Goal: Obtain resource: Obtain resource

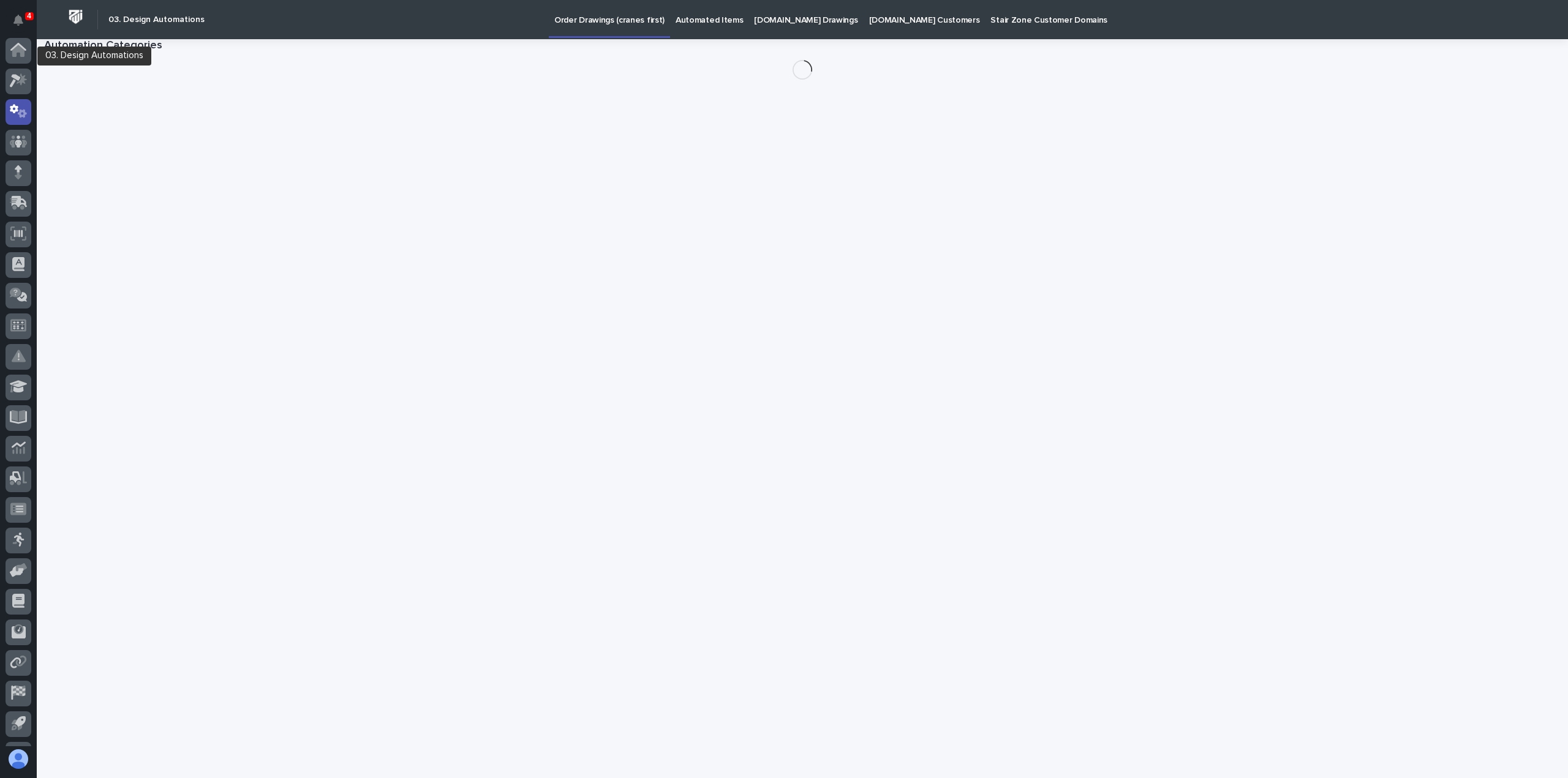
scroll to position [56, 0]
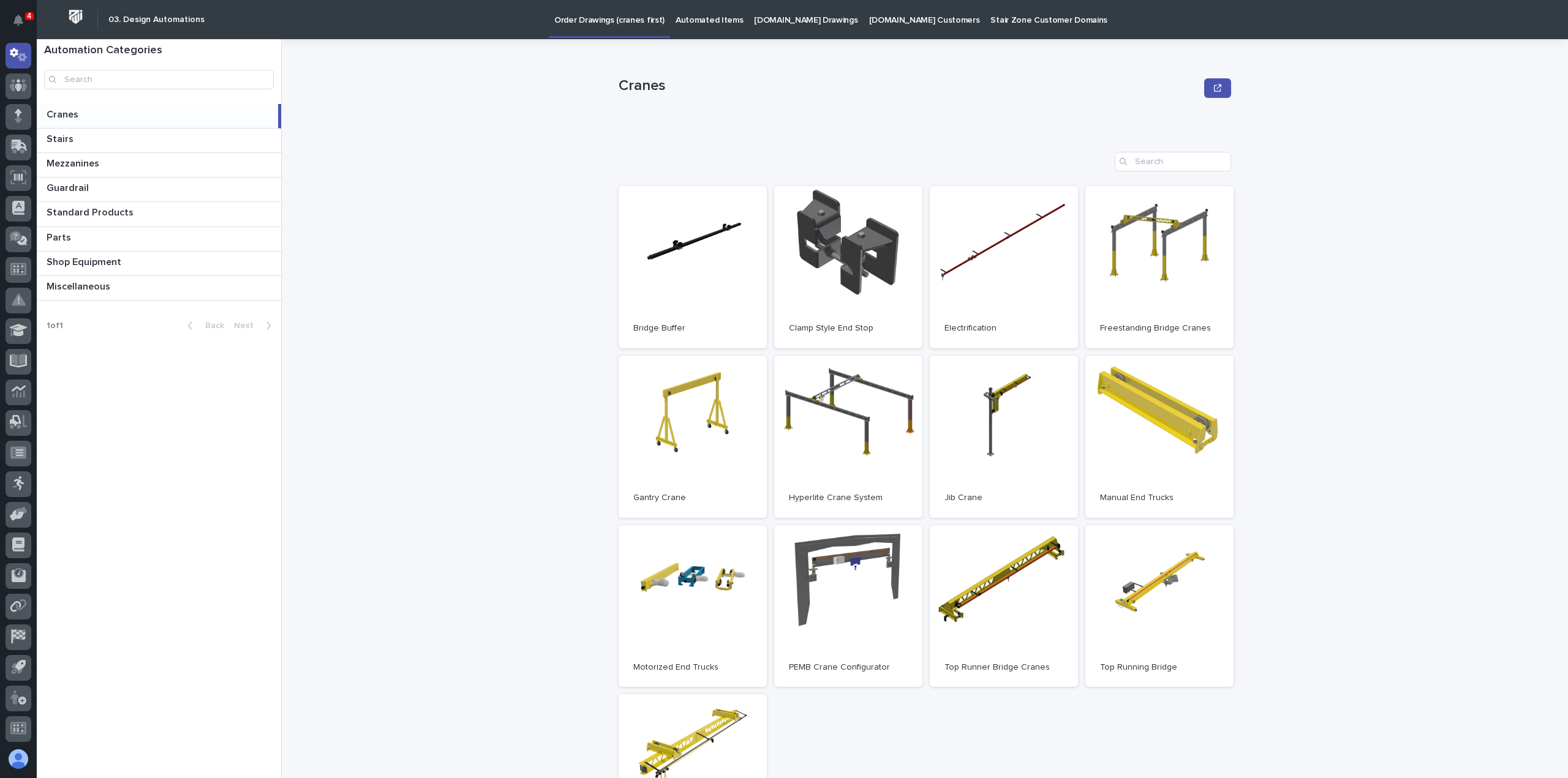
click at [800, 19] on p "[DOMAIN_NAME] Drawings" at bounding box center [805, 12] width 103 height 25
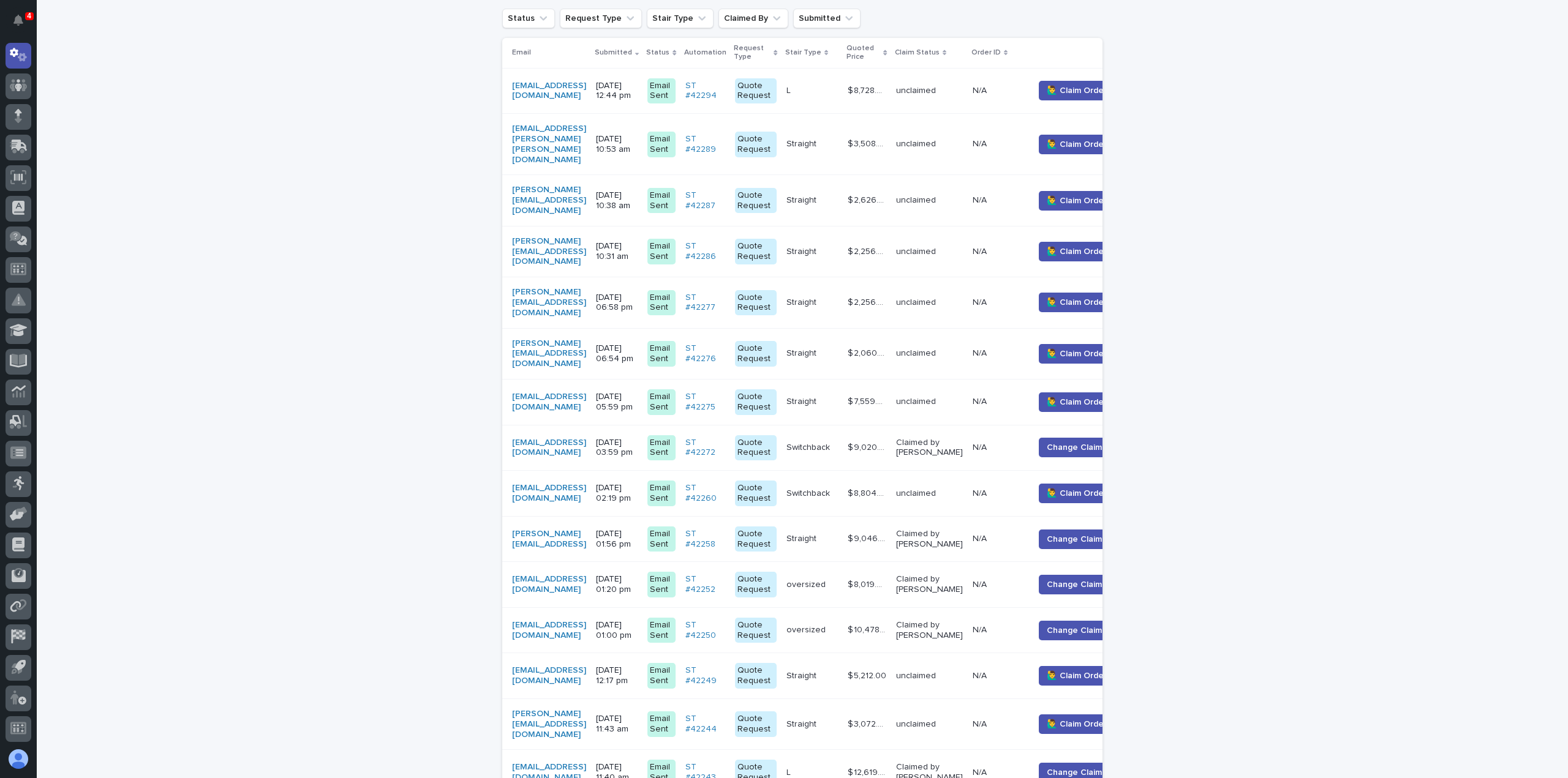
scroll to position [245, 0]
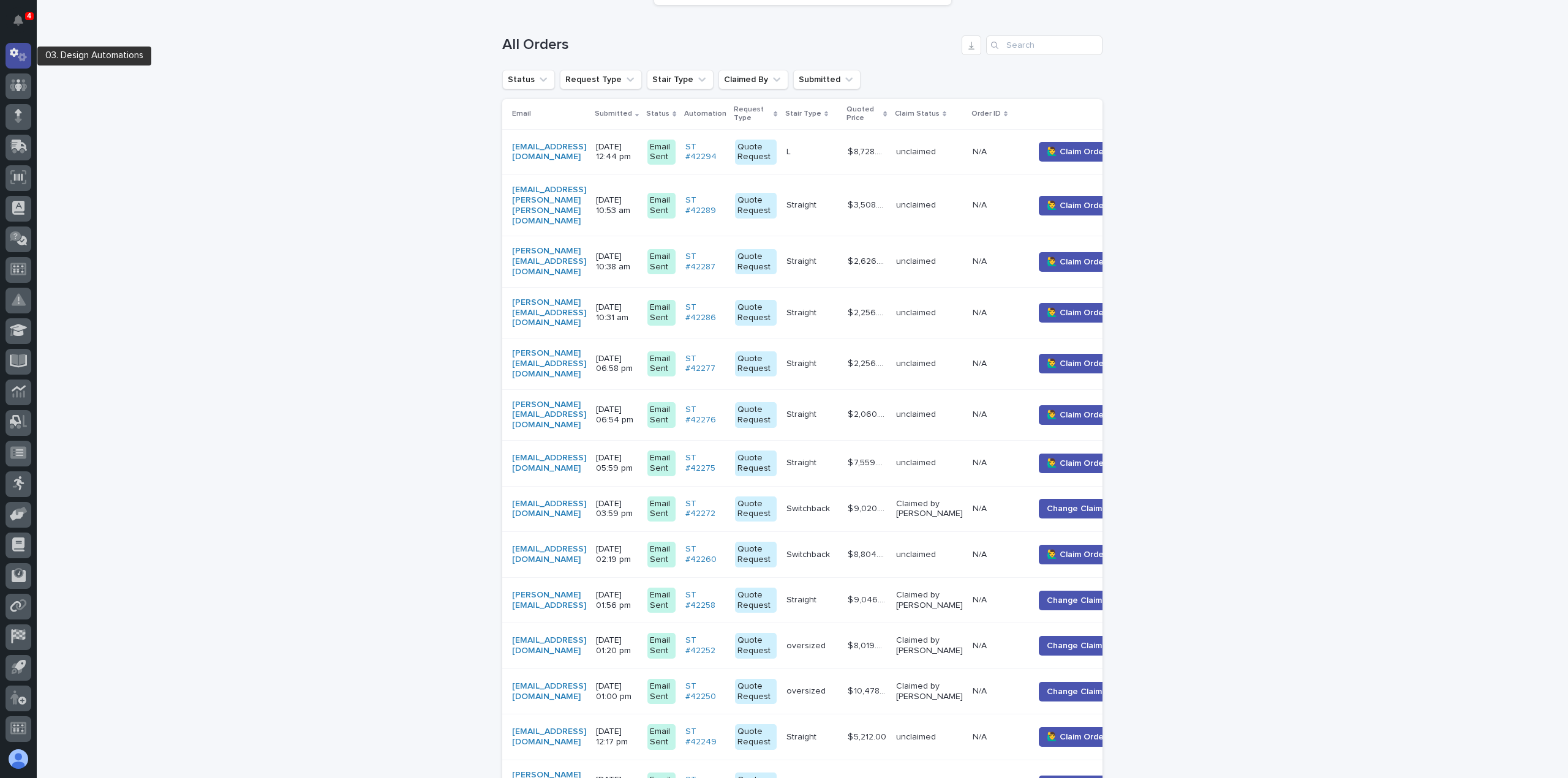
click at [15, 53] on icon at bounding box center [18, 55] width 18 height 14
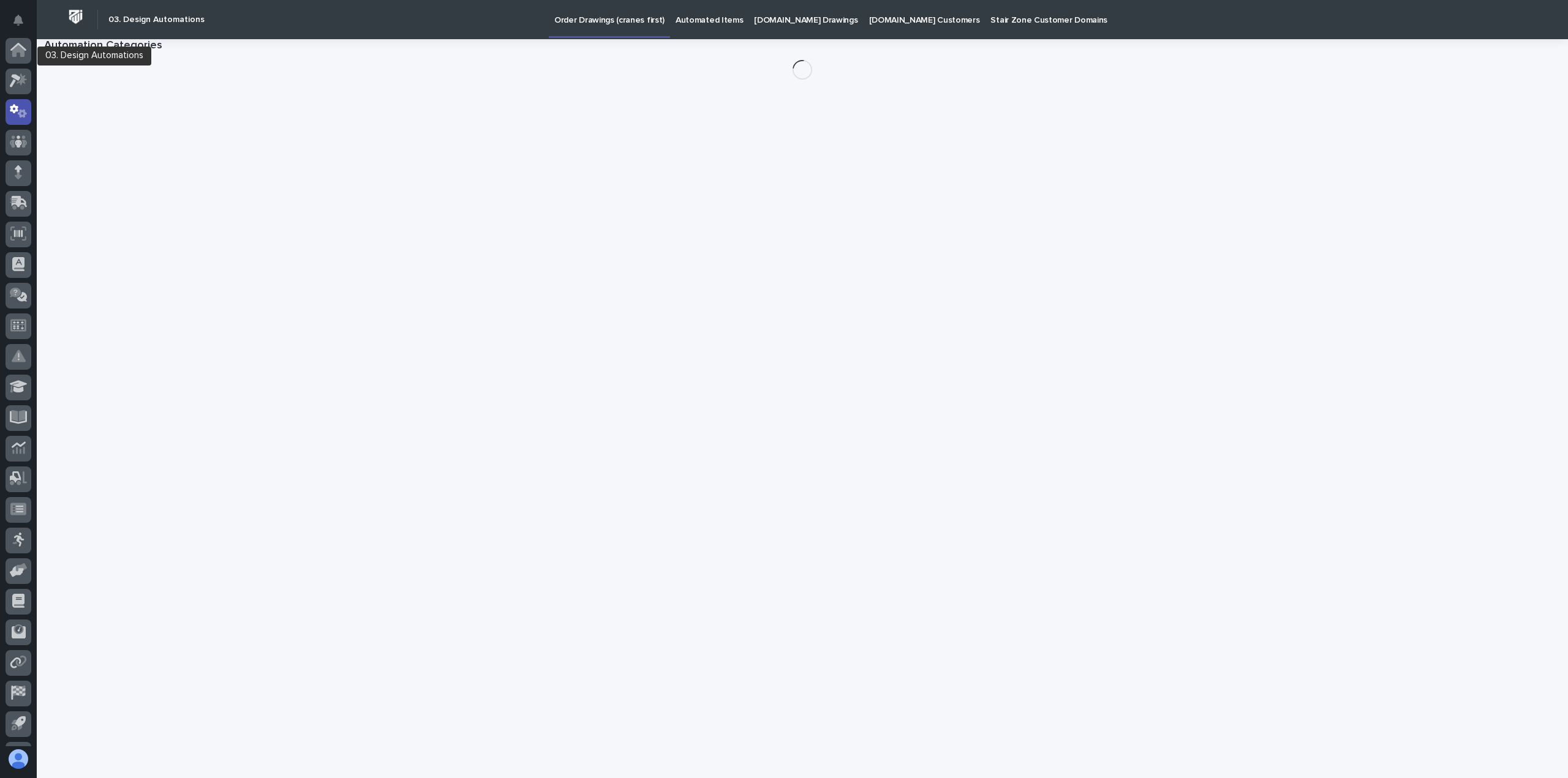
scroll to position [56, 0]
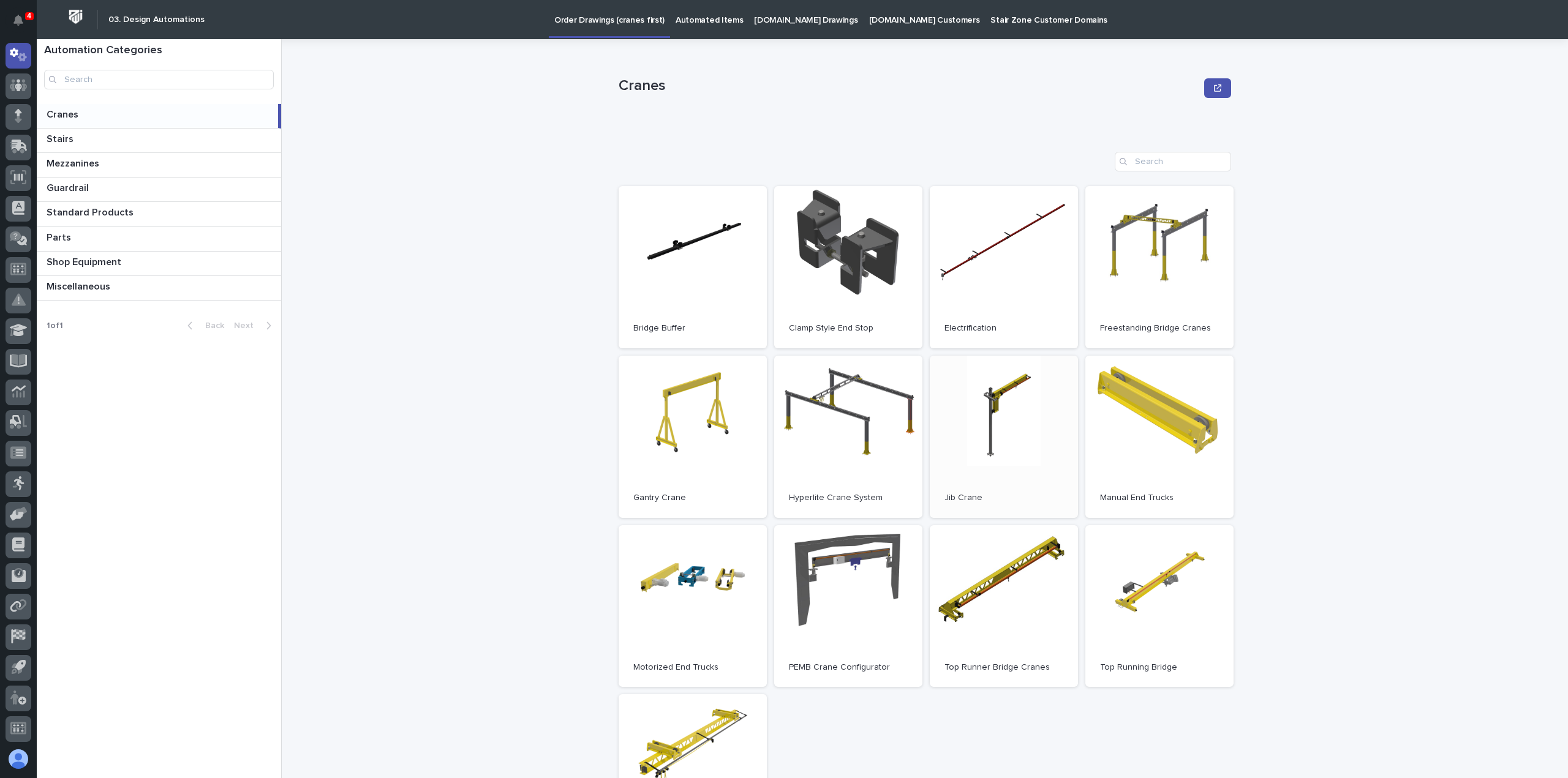
click at [998, 398] on link "Open" at bounding box center [1004, 436] width 148 height 162
click at [987, 415] on link "Open" at bounding box center [1004, 436] width 148 height 162
click at [1132, 620] on link "Open" at bounding box center [1159, 606] width 148 height 162
